Goal: Task Accomplishment & Management: Manage account settings

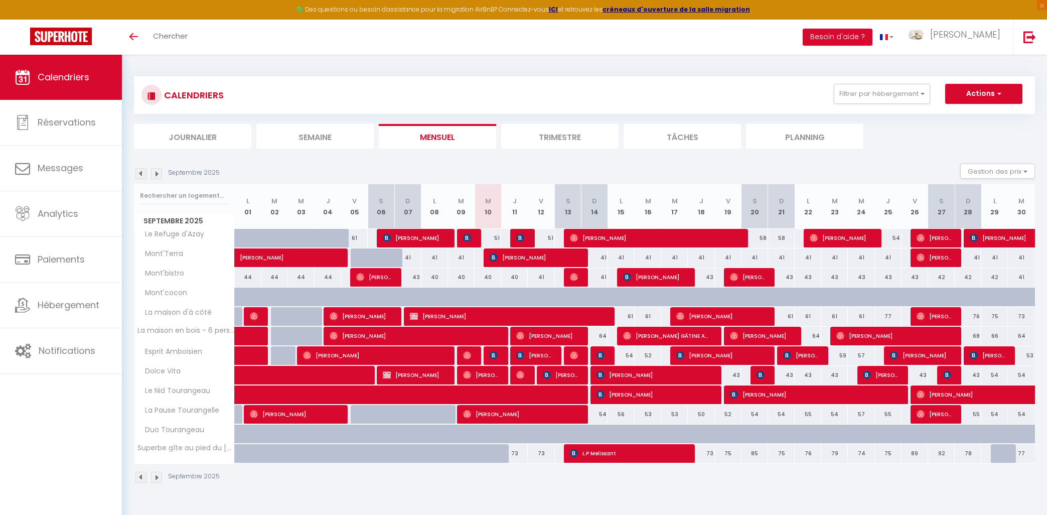
select select
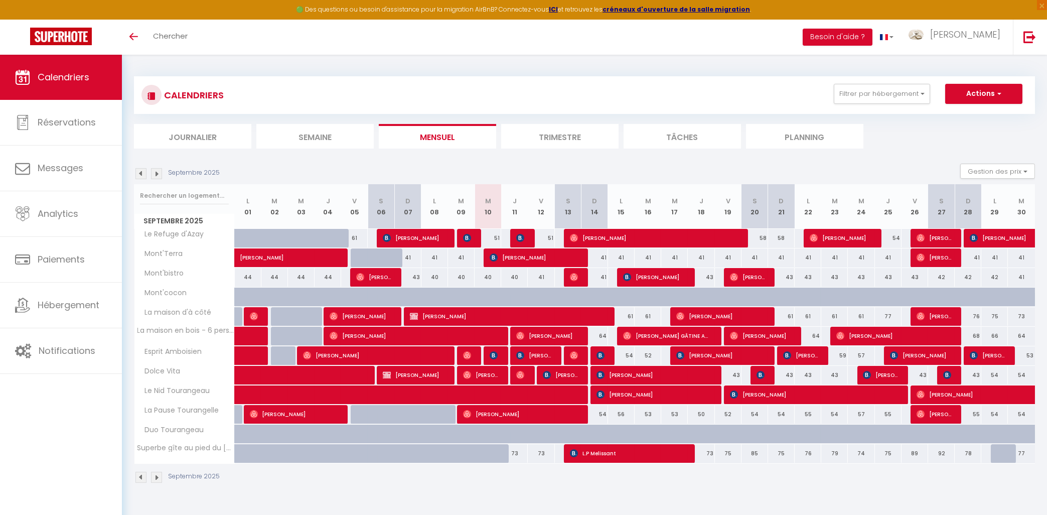
click at [468, 237] on img at bounding box center [467, 238] width 8 height 8
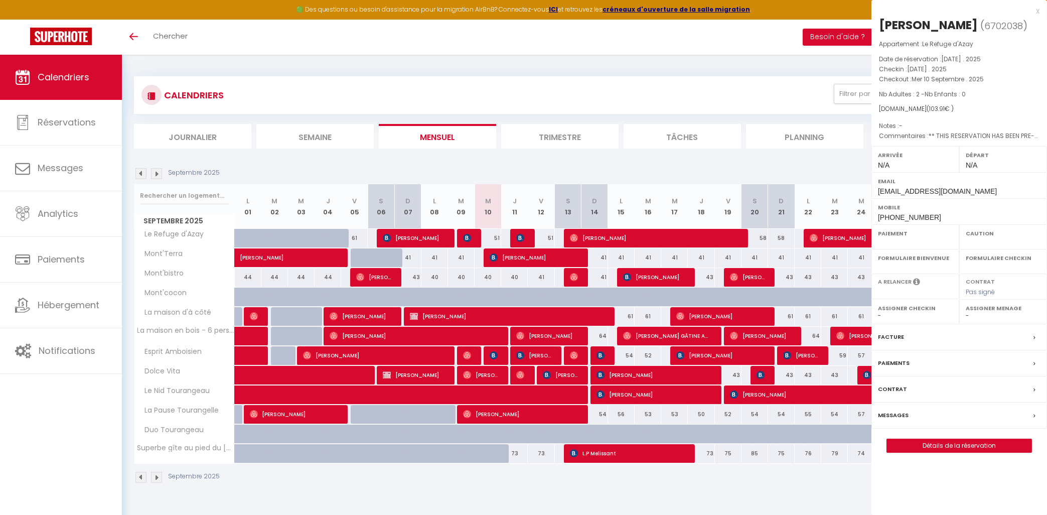
select select "OK"
select select "0"
select select "1"
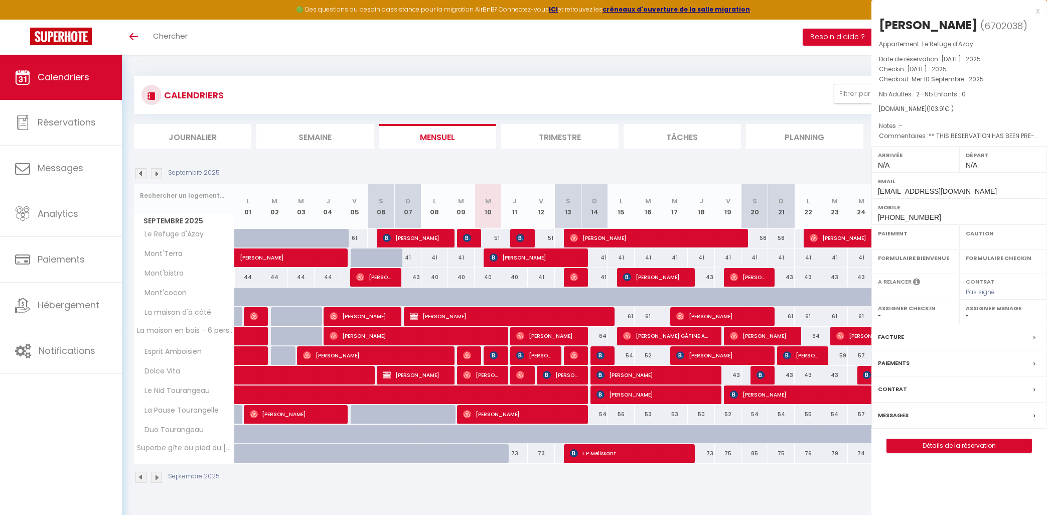
select select
select select "37783"
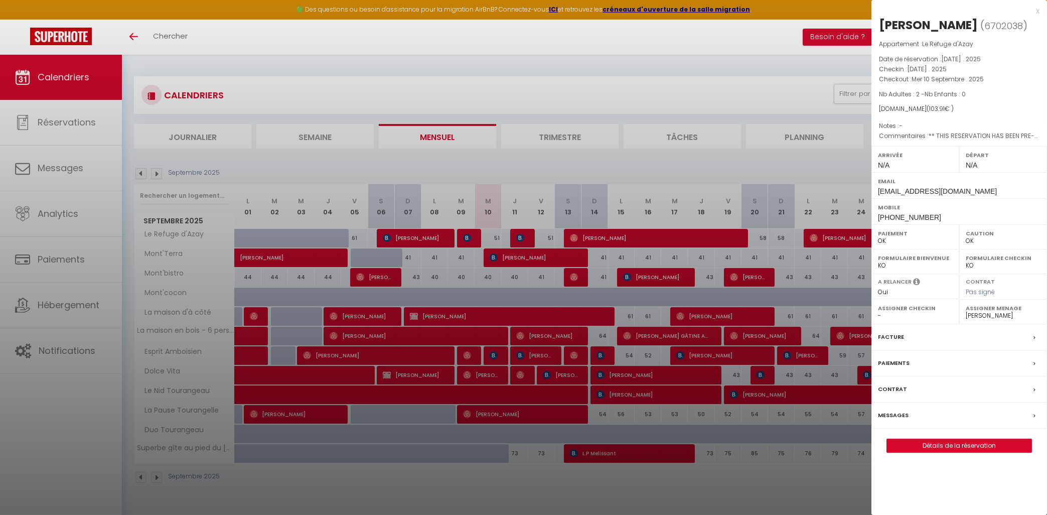
click at [1037, 11] on div "x" at bounding box center [956, 11] width 168 height 12
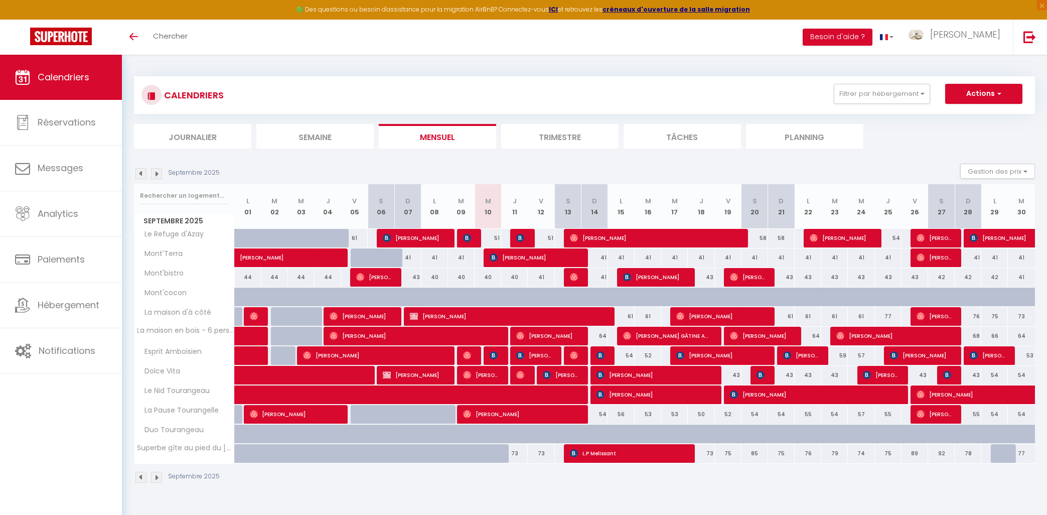
click at [523, 235] on img at bounding box center [520, 238] width 8 height 8
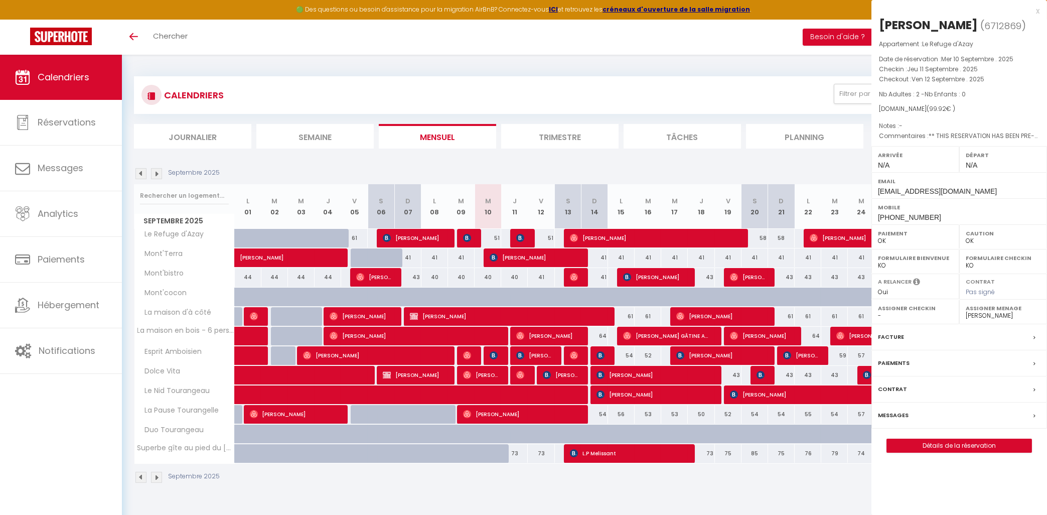
select select "KO"
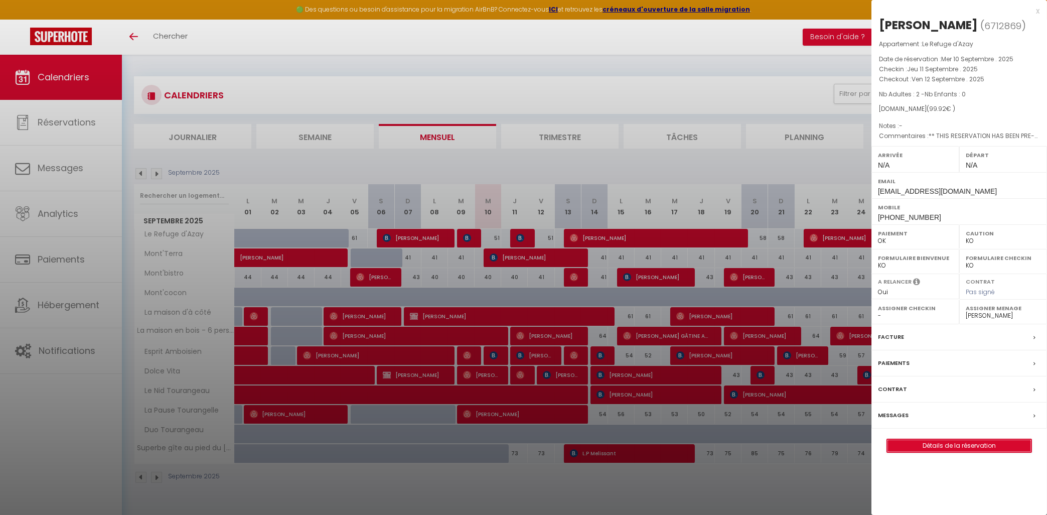
click at [927, 445] on link "Détails de la réservation" at bounding box center [959, 445] width 145 height 13
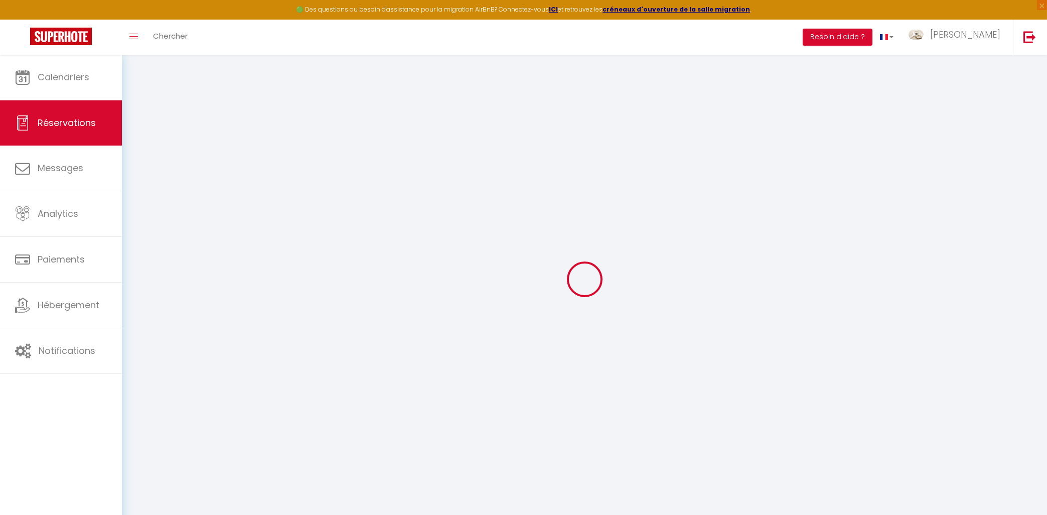
type input "[PERSON_NAME]"
type input "VERSLUYSEN"
type input "[EMAIL_ADDRESS][DOMAIN_NAME]"
type input "[PHONE_NUMBER]"
type input "."
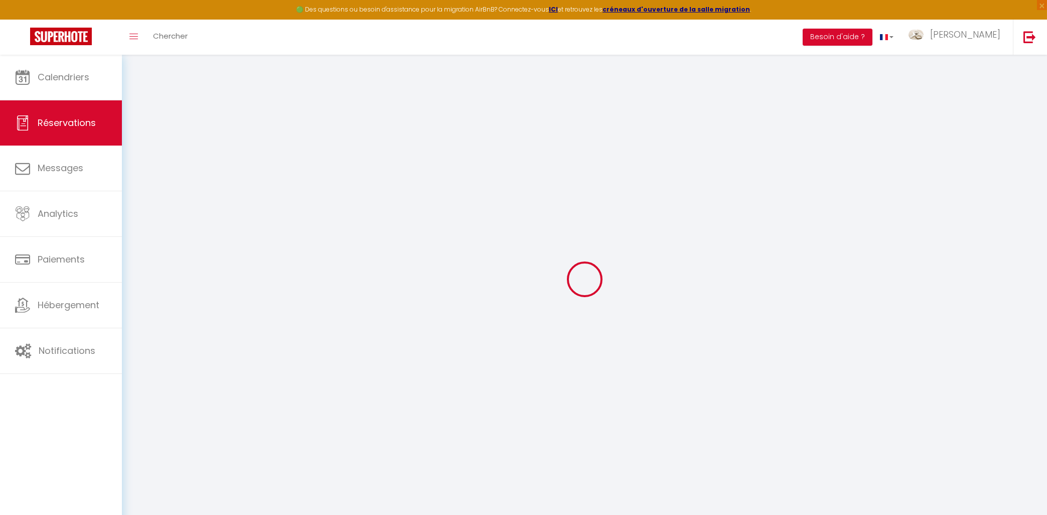
select select "FR"
type input "8"
type input "14.66"
type input "1.4"
select select "56525"
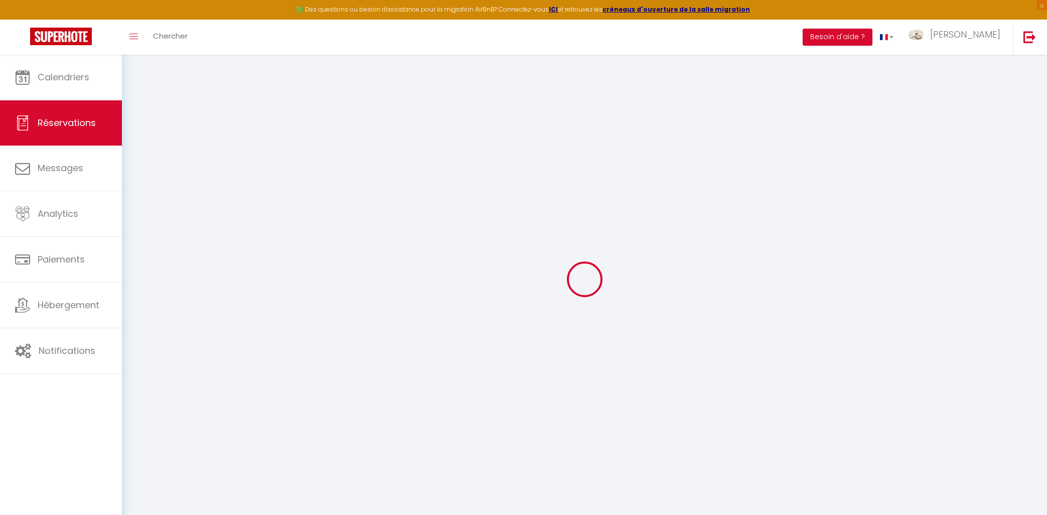
select select "1"
select select
type input "2"
select select "12"
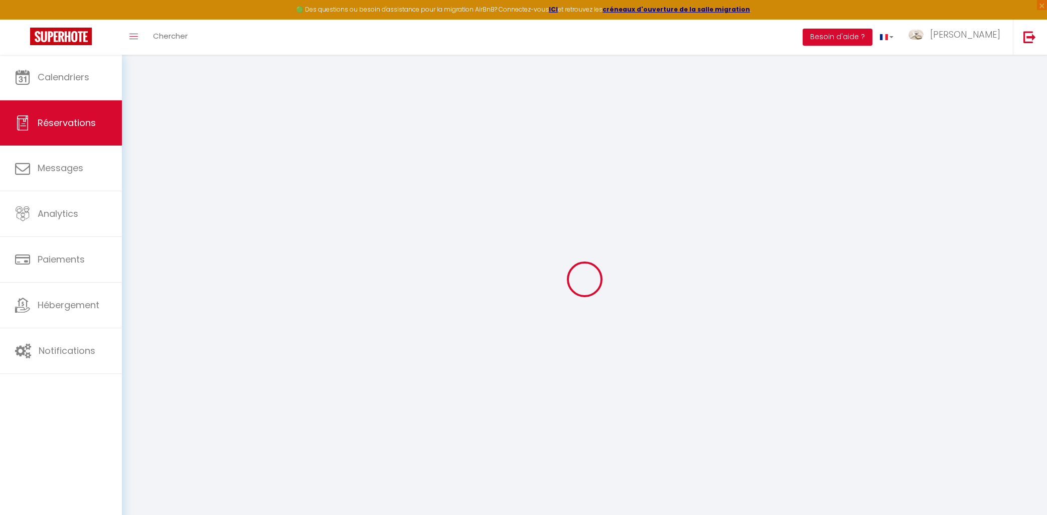
select select
type input "49.73"
checkbox input "false"
type input "0"
select select "2"
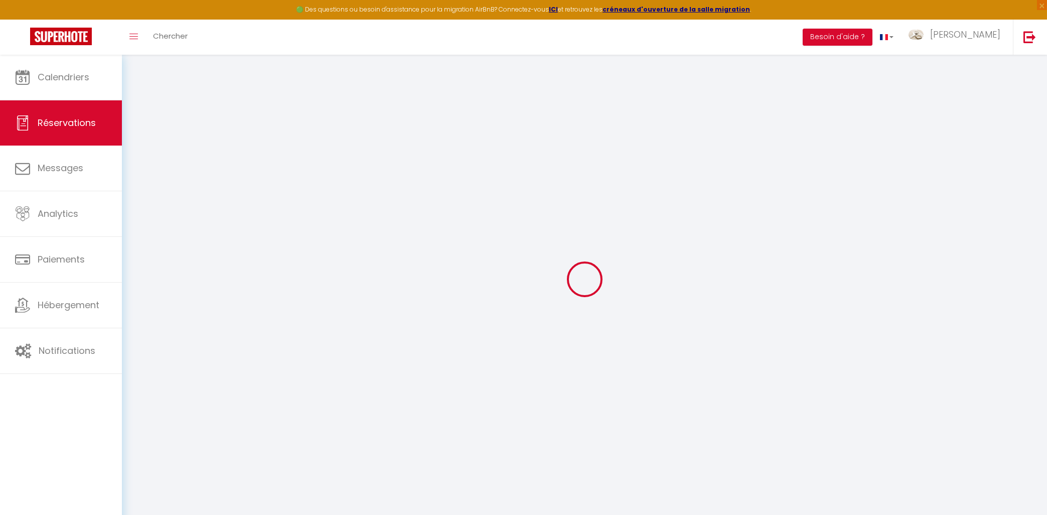
type input "0"
select select
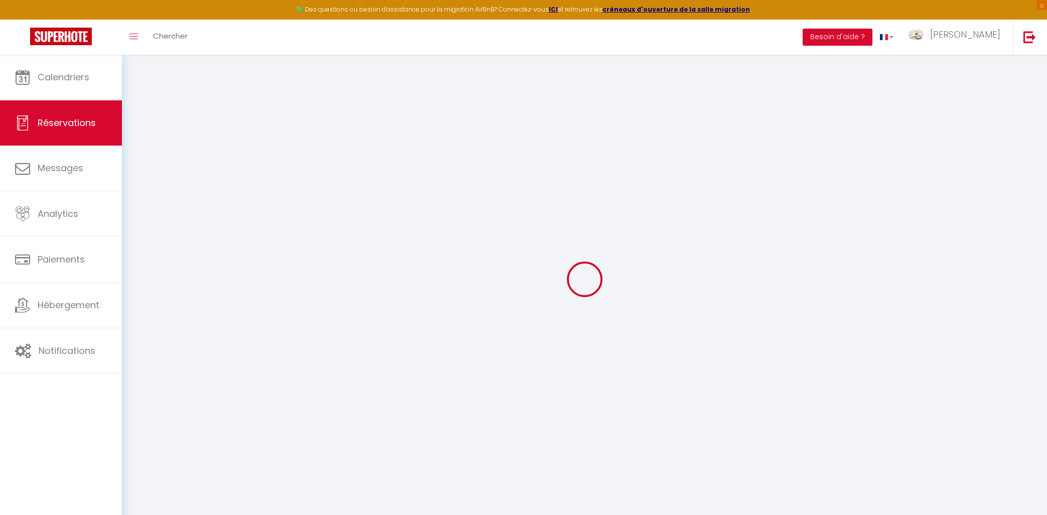
select select "14"
checkbox input "false"
select select
checkbox input "false"
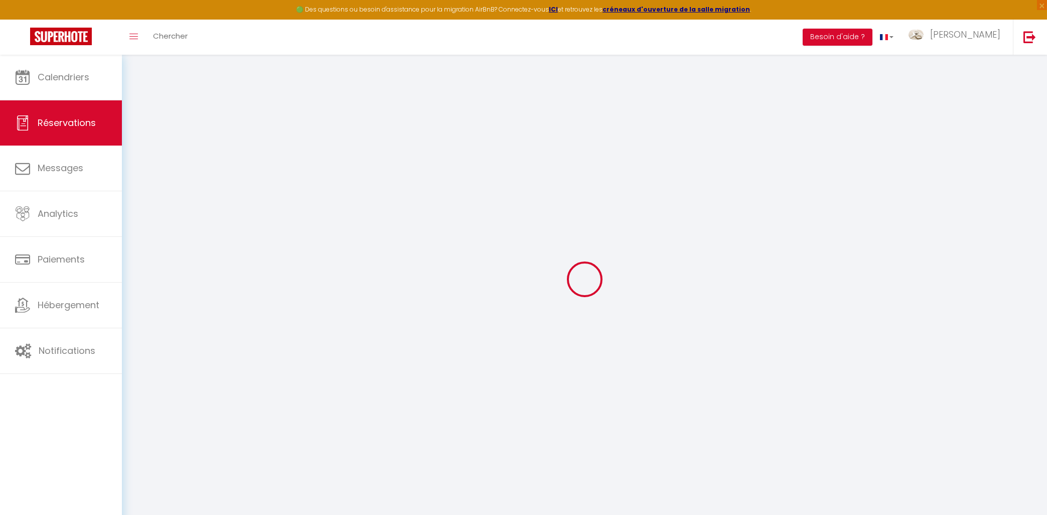
select select
checkbox input "false"
select select
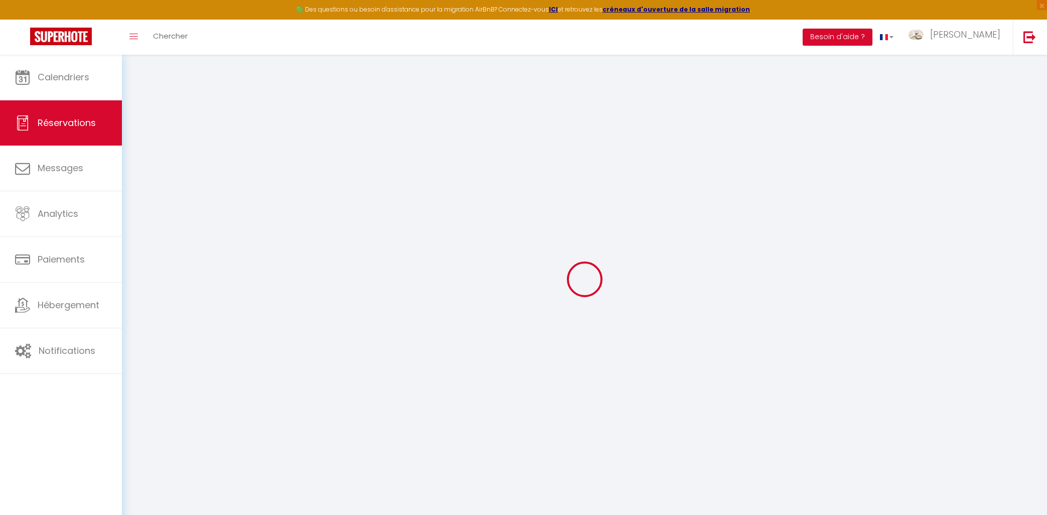
checkbox input "false"
type voyageur0 "** THIS RESERVATION HAS BEEN PRE-PAID ** BOOKING NOTE : Payment charge is EUR 1…"
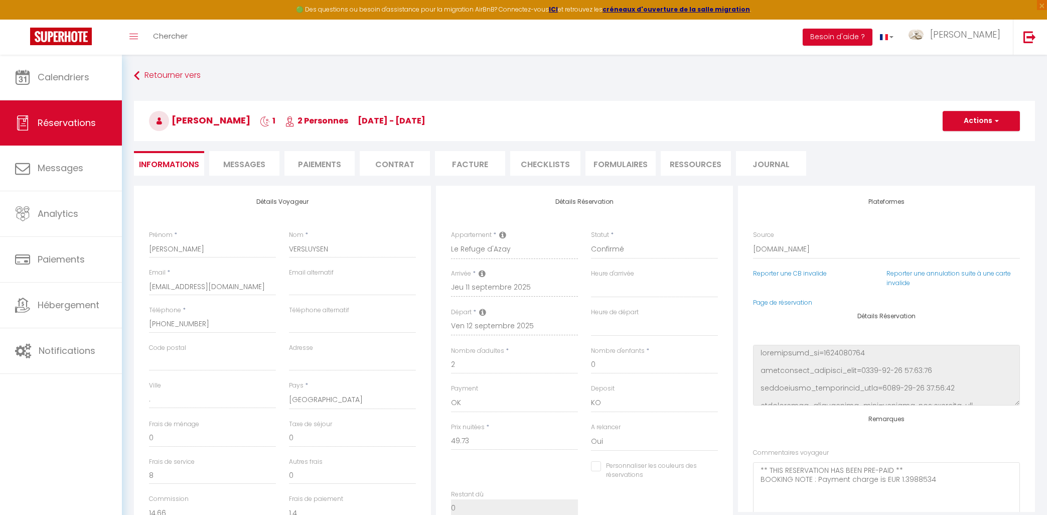
type input "40"
type input "2.19"
select select
checkbox input "false"
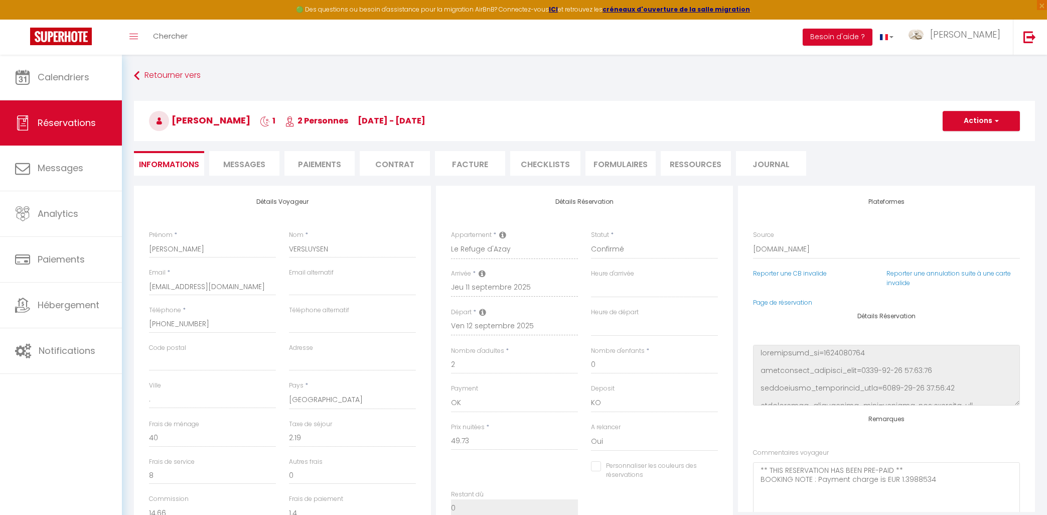
select select
click at [256, 168] on span "Messages" at bounding box center [244, 165] width 42 height 12
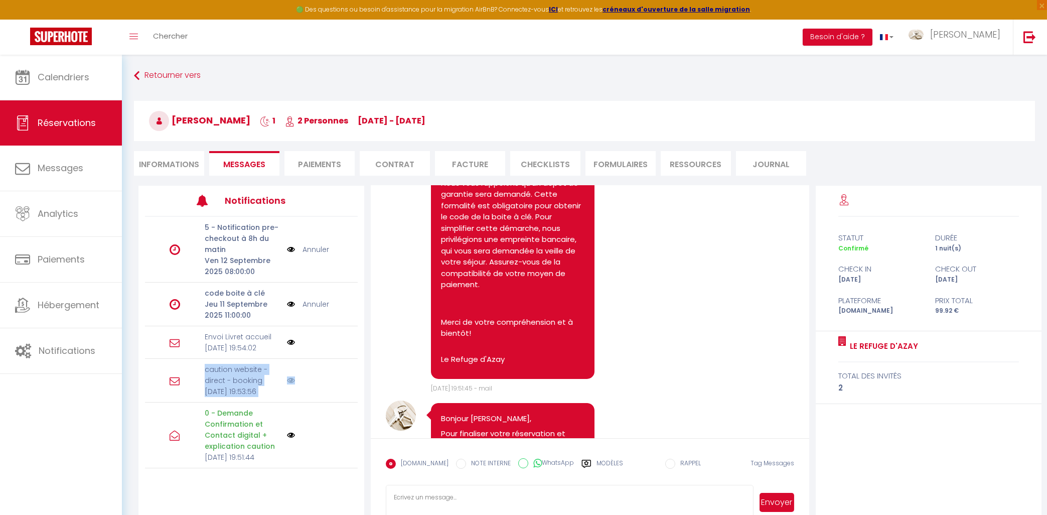
drag, startPoint x: 198, startPoint y: 442, endPoint x: 201, endPoint y: 378, distance: 63.8
click at [201, 378] on div "5 - Notification pre-checkout à 8h du matin [DATE] 08:00:00 Annuler code boite …" at bounding box center [252, 343] width 226 height 252
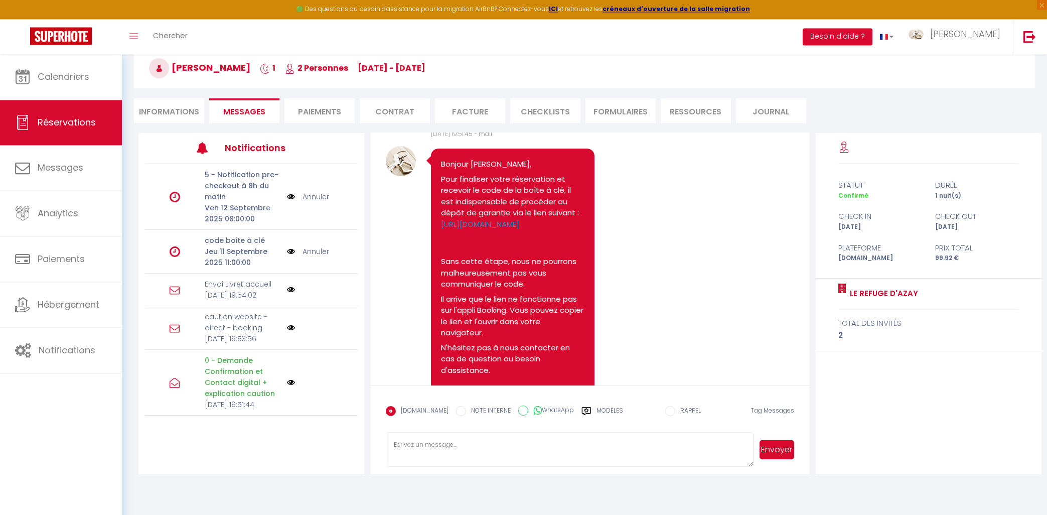
scroll to position [55, 0]
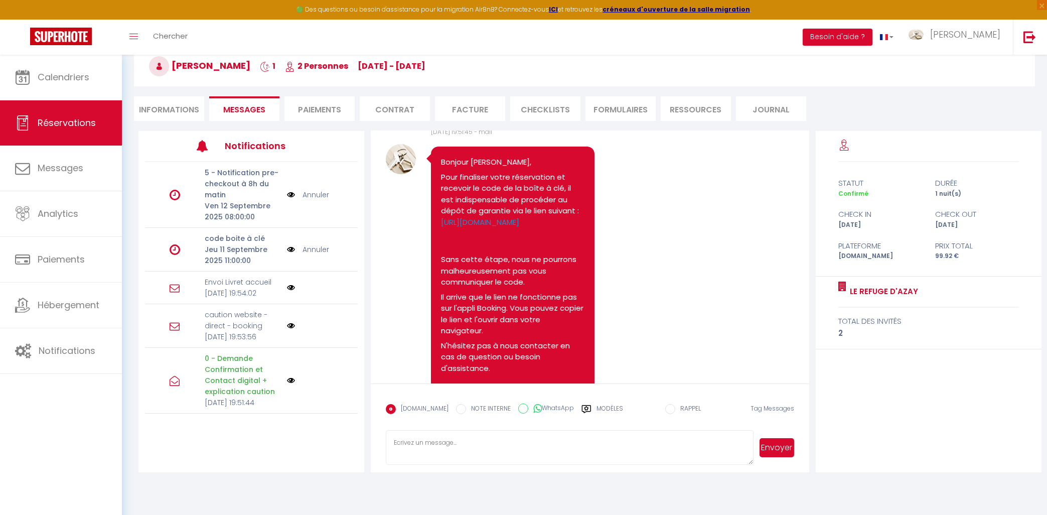
drag, startPoint x: 980, startPoint y: 137, endPoint x: 836, endPoint y: 155, distance: 145.5
click at [837, 153] on div "Retourner vers [PERSON_NAME] 1 2 Personnes [DATE] - [DATE] Actions Enregistrer …" at bounding box center [584, 242] width 901 height 460
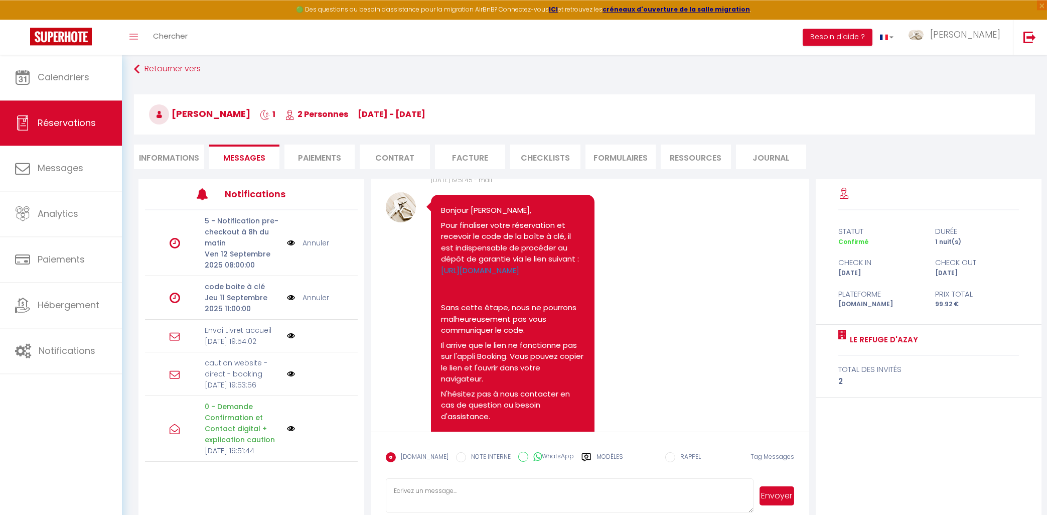
click at [945, 123] on div "Retourner vers [PERSON_NAME] 1 2 Personnes [DATE] - [DATE] Actions Enregistrer …" at bounding box center [584, 119] width 914 height 119
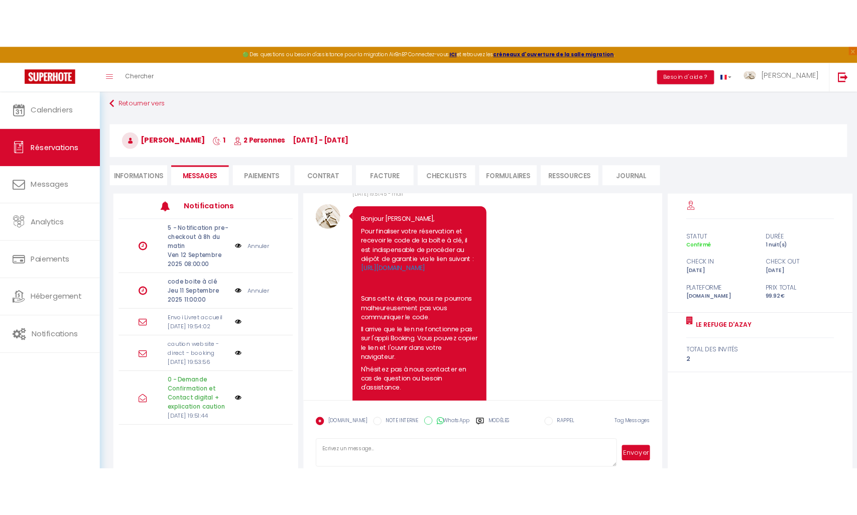
scroll to position [0, 0]
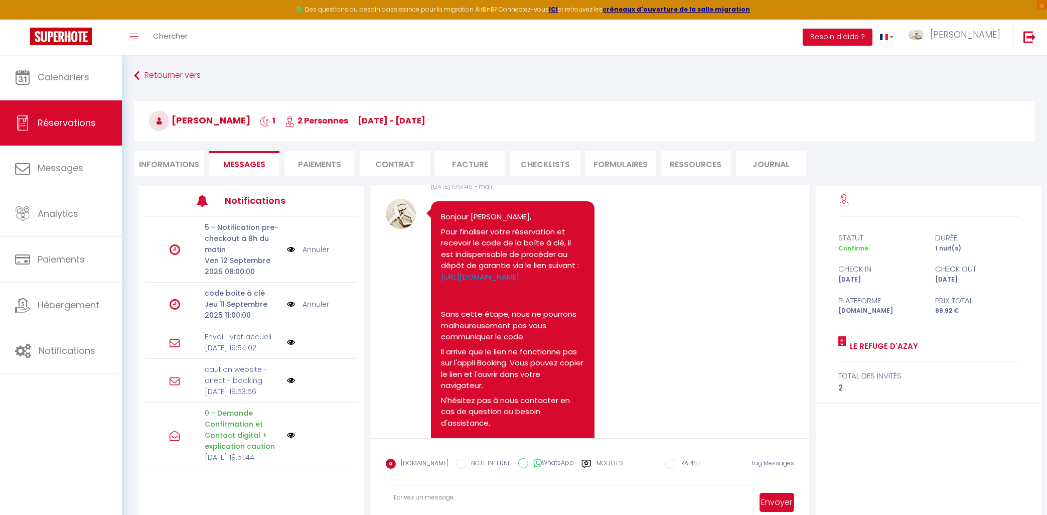
click at [945, 123] on h3 "[PERSON_NAME] 1 2 Personnes [DATE] - [DATE]" at bounding box center [584, 121] width 901 height 40
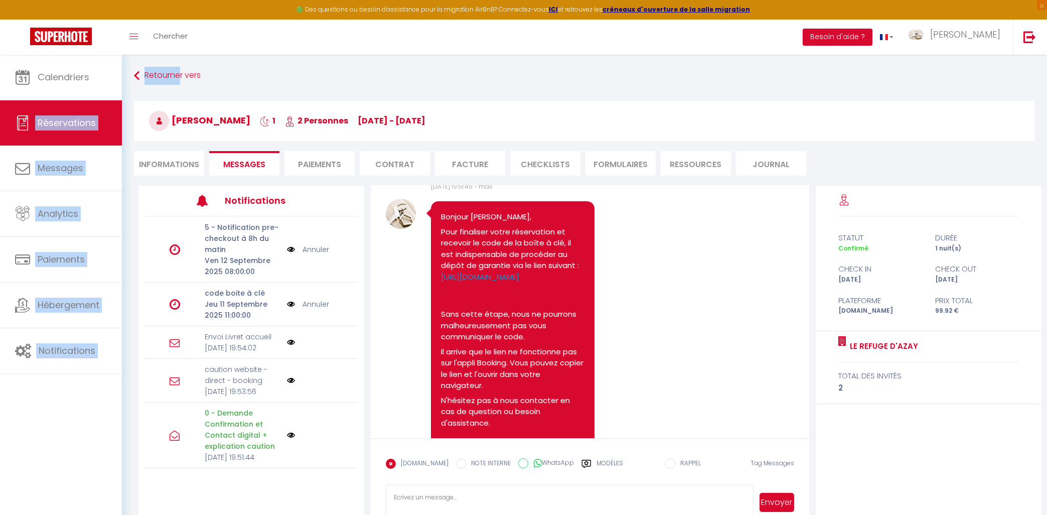
drag, startPoint x: 175, startPoint y: 57, endPoint x: 82, endPoint y: 51, distance: 93.1
click at [85, 55] on div "🟢 Des questions ou besoin d'assistance pour la migration AirBnB? Connectez-vous…" at bounding box center [523, 297] width 1047 height 484
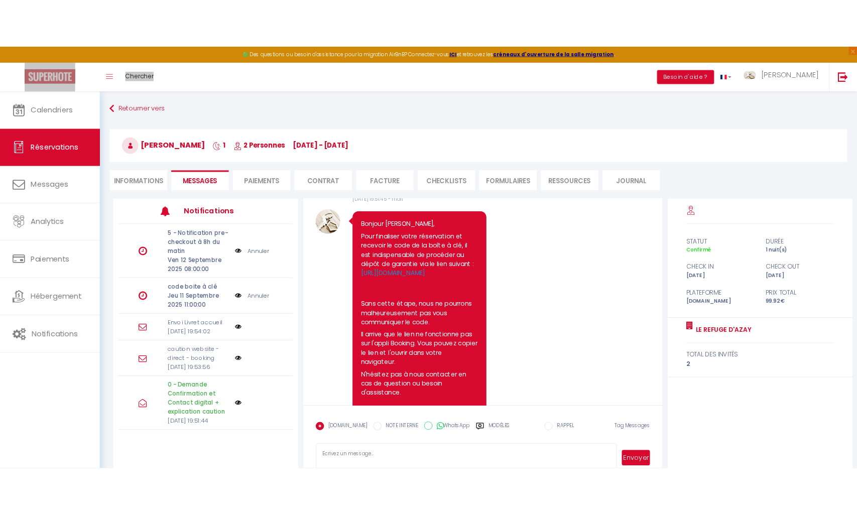
scroll to position [12, 0]
